Goal: Task Accomplishment & Management: Complete application form

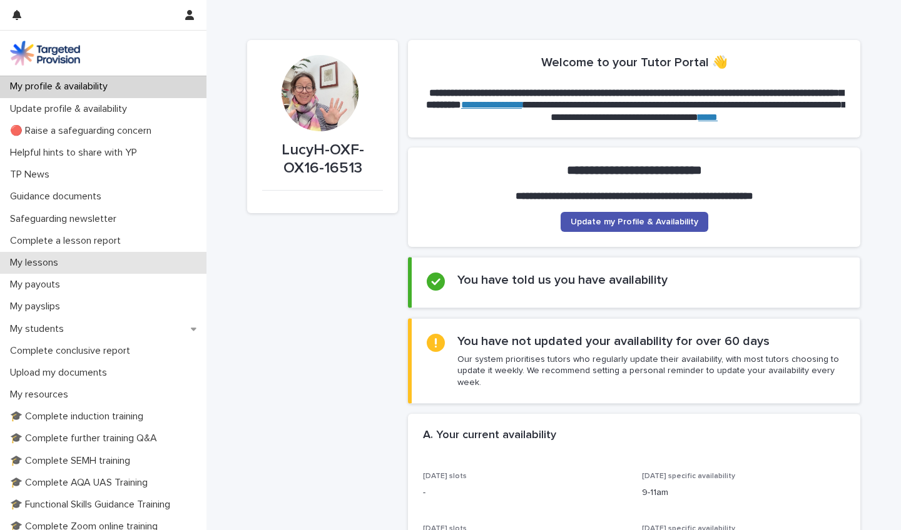
click at [49, 266] on p "My lessons" at bounding box center [36, 263] width 63 height 12
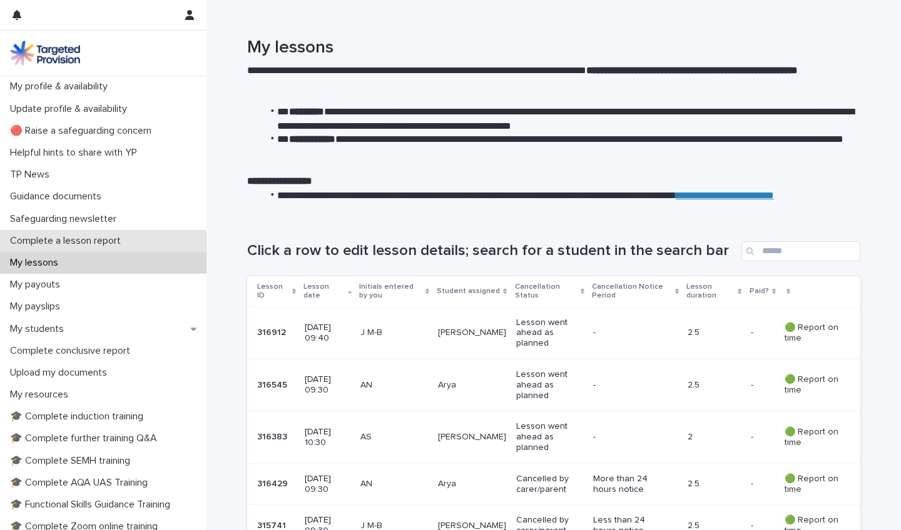
click at [84, 238] on p "Complete a lesson report" at bounding box center [68, 241] width 126 height 12
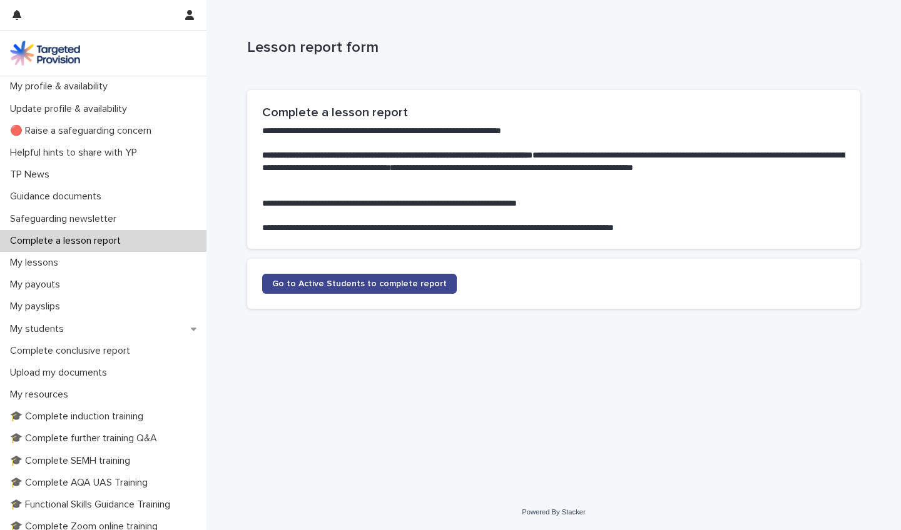
click at [324, 280] on span "Go to Active Students to complete report" at bounding box center [359, 284] width 175 height 9
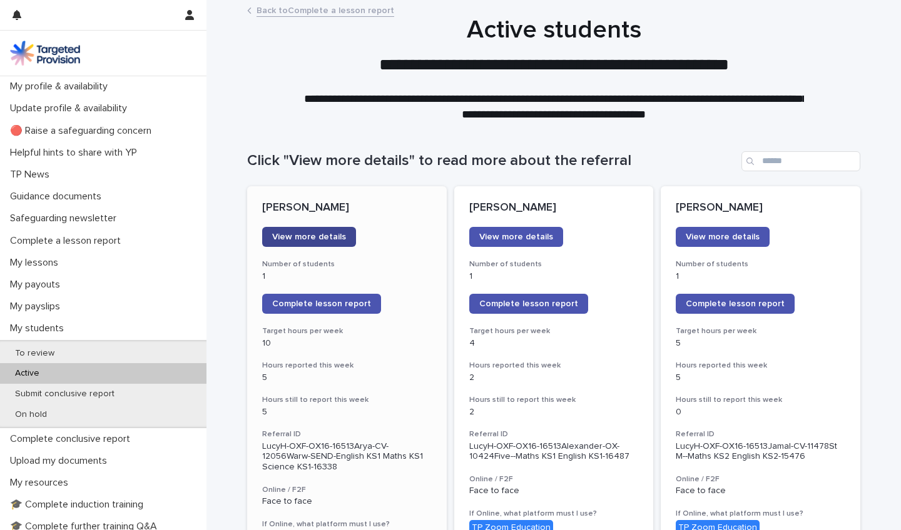
click at [288, 233] on span "View more details" at bounding box center [309, 237] width 74 height 9
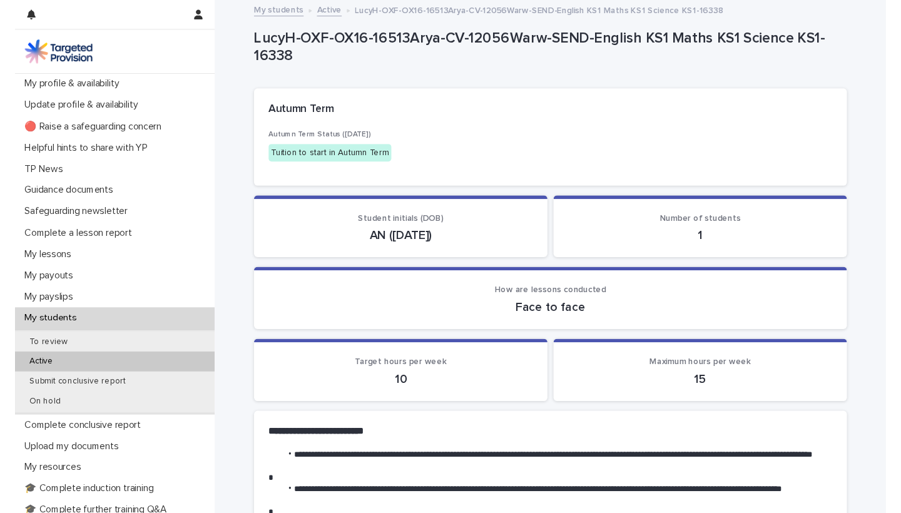
scroll to position [12, 0]
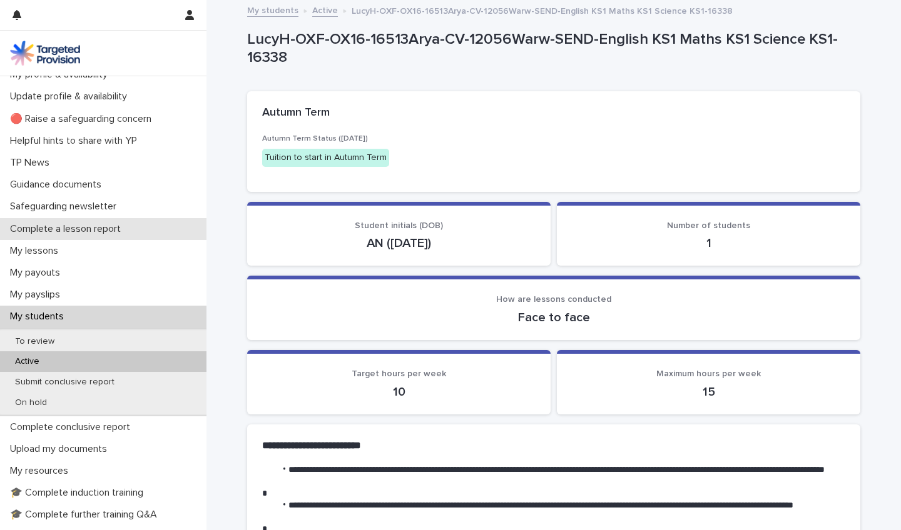
click at [69, 228] on p "Complete a lesson report" at bounding box center [68, 229] width 126 height 12
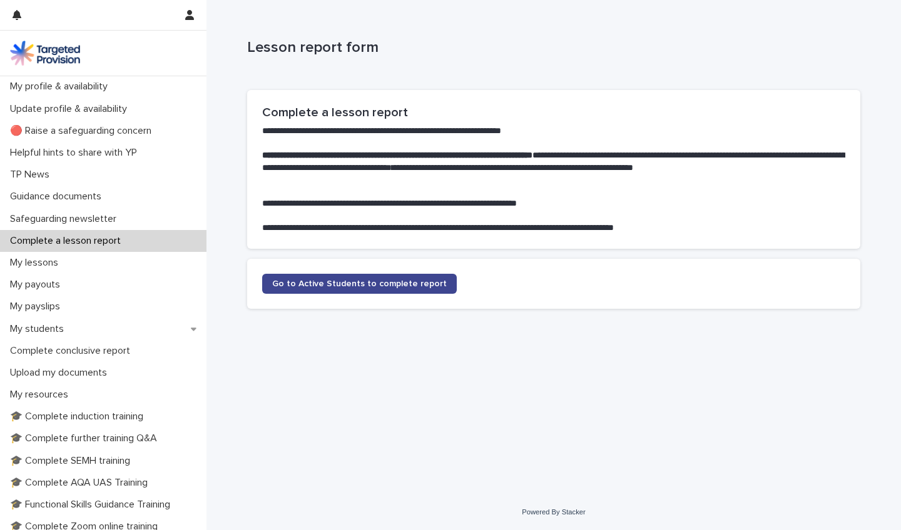
click at [329, 280] on span "Go to Active Students to complete report" at bounding box center [359, 284] width 175 height 9
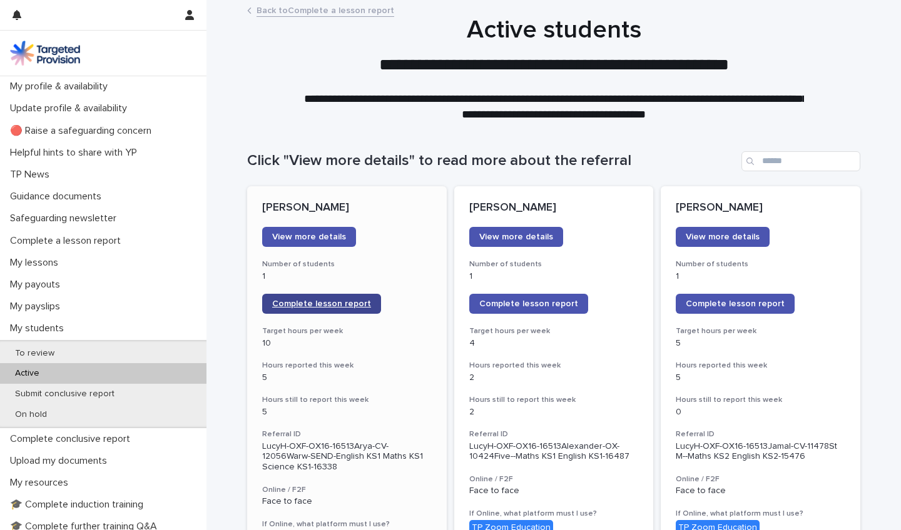
click at [313, 300] on span "Complete lesson report" at bounding box center [321, 304] width 99 height 9
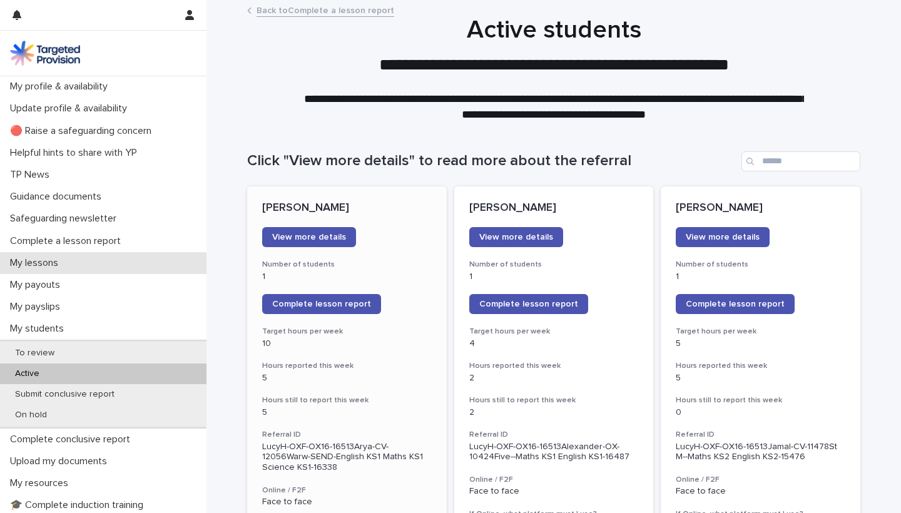
click at [107, 265] on div "My lessons" at bounding box center [103, 263] width 206 height 22
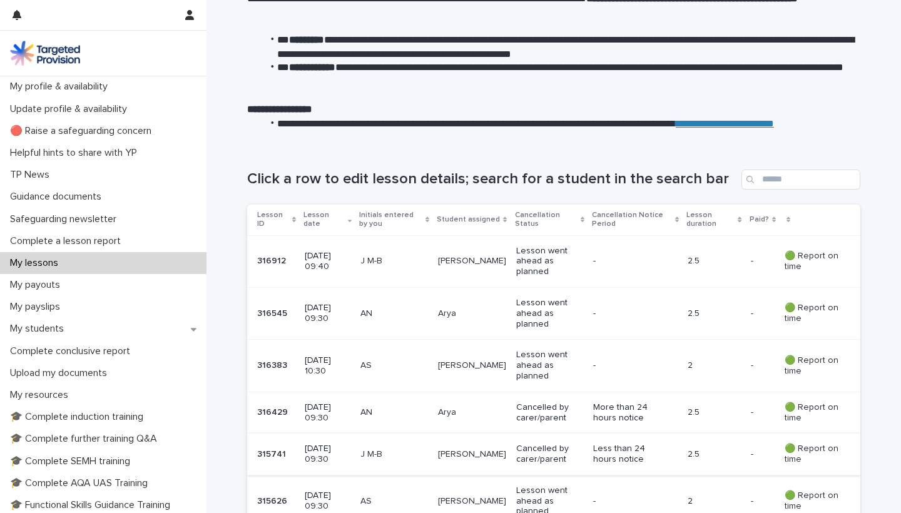
scroll to position [69, 0]
